Goal: Complete application form: Complete application form

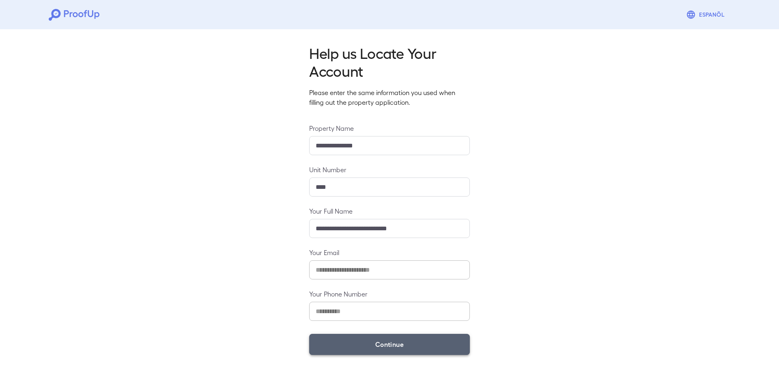
click at [402, 348] on button "Continue" at bounding box center [389, 343] width 161 height 21
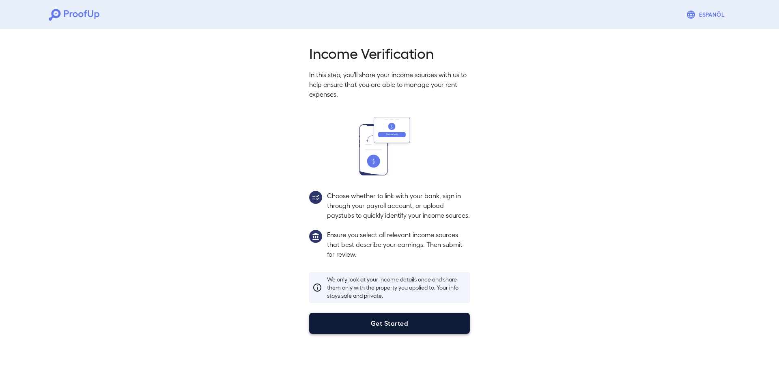
click at [368, 333] on button "Get Started" at bounding box center [389, 322] width 161 height 21
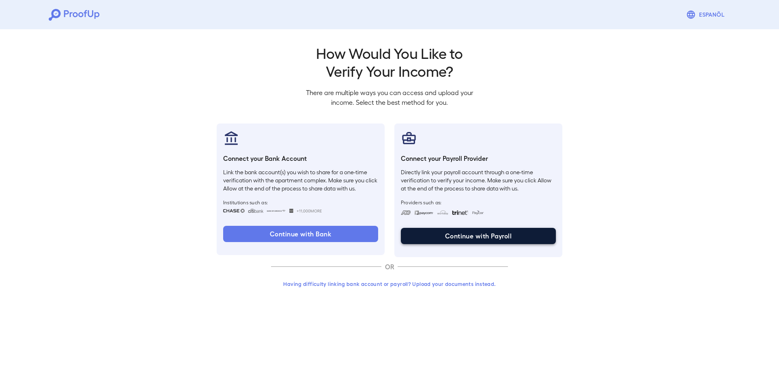
click at [462, 237] on button "Continue with Payroll" at bounding box center [478, 236] width 155 height 16
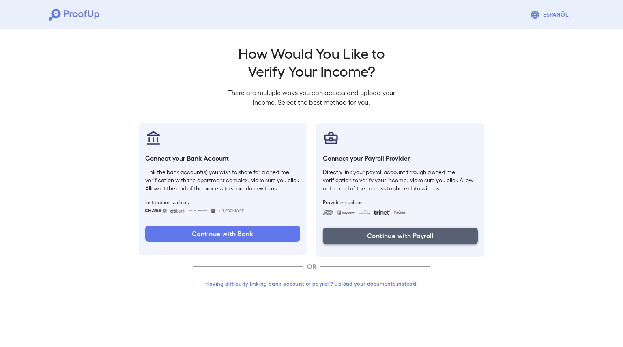
click at [384, 232] on button "Continue with Payroll" at bounding box center [400, 236] width 155 height 16
click at [337, 238] on button "Continue with Payroll" at bounding box center [400, 236] width 155 height 16
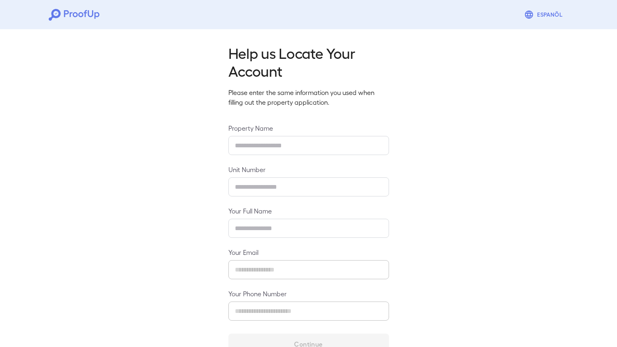
type input "**********"
type input "****"
type input "**********"
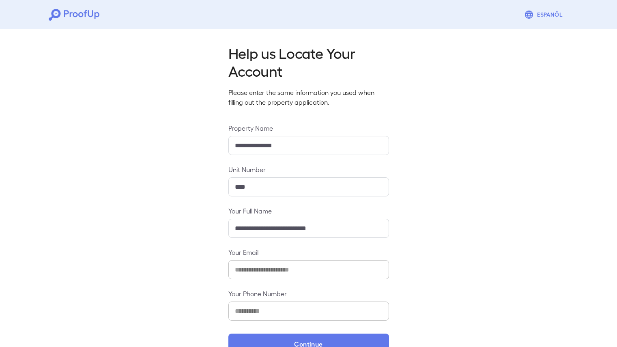
scroll to position [21, 0]
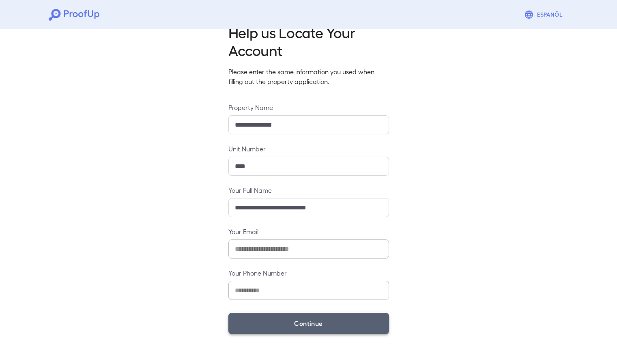
click at [260, 319] on button "Continue" at bounding box center [308, 323] width 161 height 21
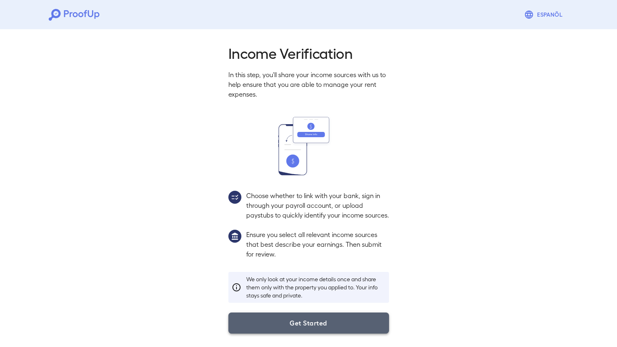
click at [303, 330] on button "Get Started" at bounding box center [308, 322] width 161 height 21
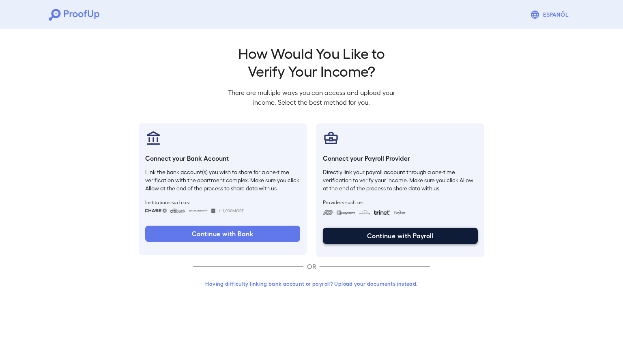
click at [396, 234] on button "Continue with Payroll" at bounding box center [400, 236] width 155 height 16
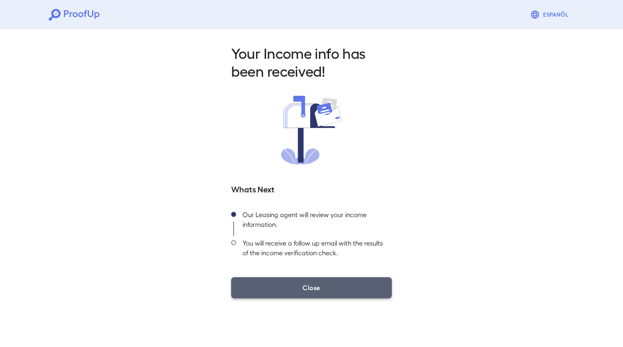
click at [277, 283] on button "Close" at bounding box center [311, 287] width 161 height 21
click at [280, 282] on button "Close" at bounding box center [311, 287] width 161 height 21
click at [262, 294] on button "Close" at bounding box center [311, 287] width 161 height 21
click at [322, 296] on button "Close" at bounding box center [311, 287] width 161 height 21
